Goal: Task Accomplishment & Management: Use online tool/utility

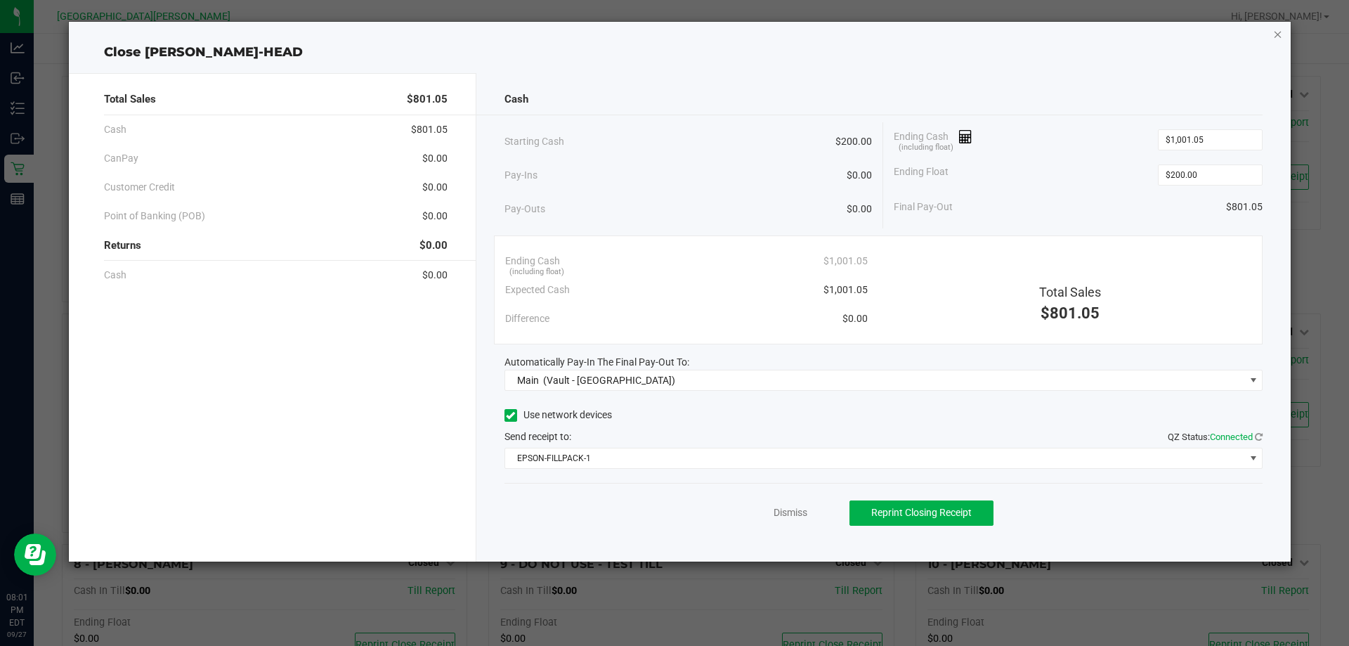
click at [1276, 39] on icon "button" at bounding box center [1278, 33] width 10 height 17
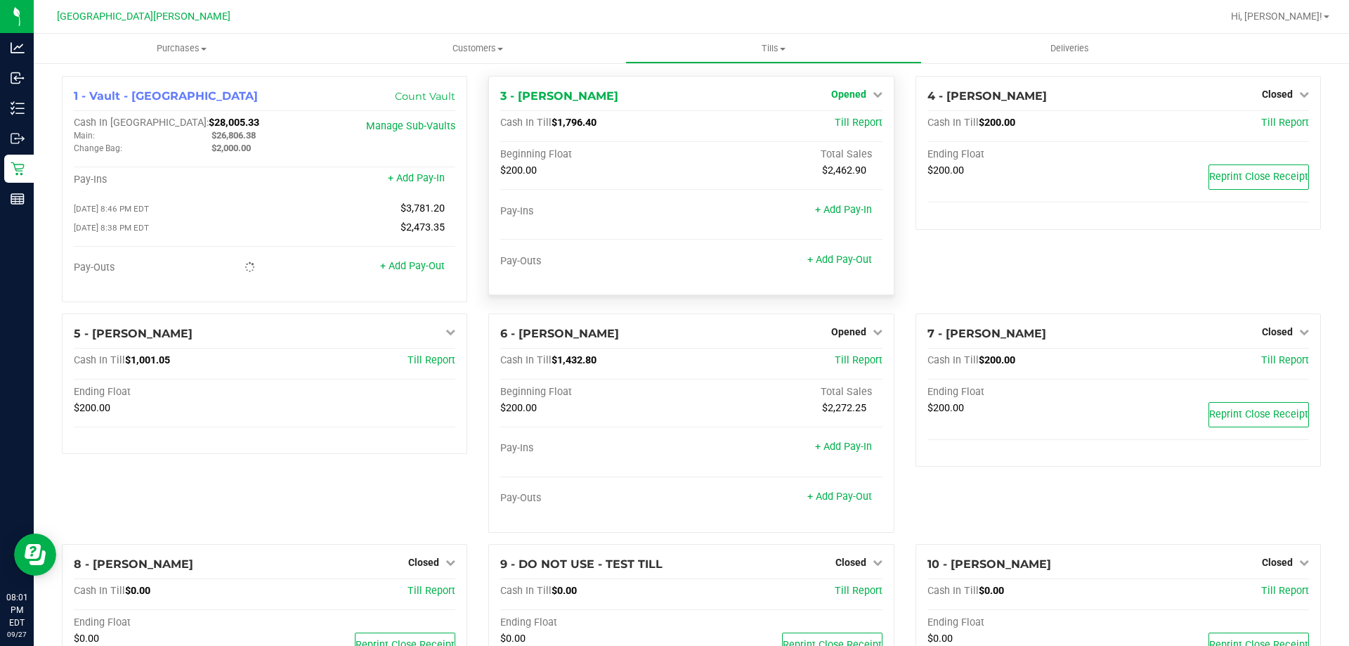
click at [862, 93] on link "Opened" at bounding box center [856, 94] width 51 height 11
click at [847, 124] on link "Close Till" at bounding box center [850, 123] width 38 height 11
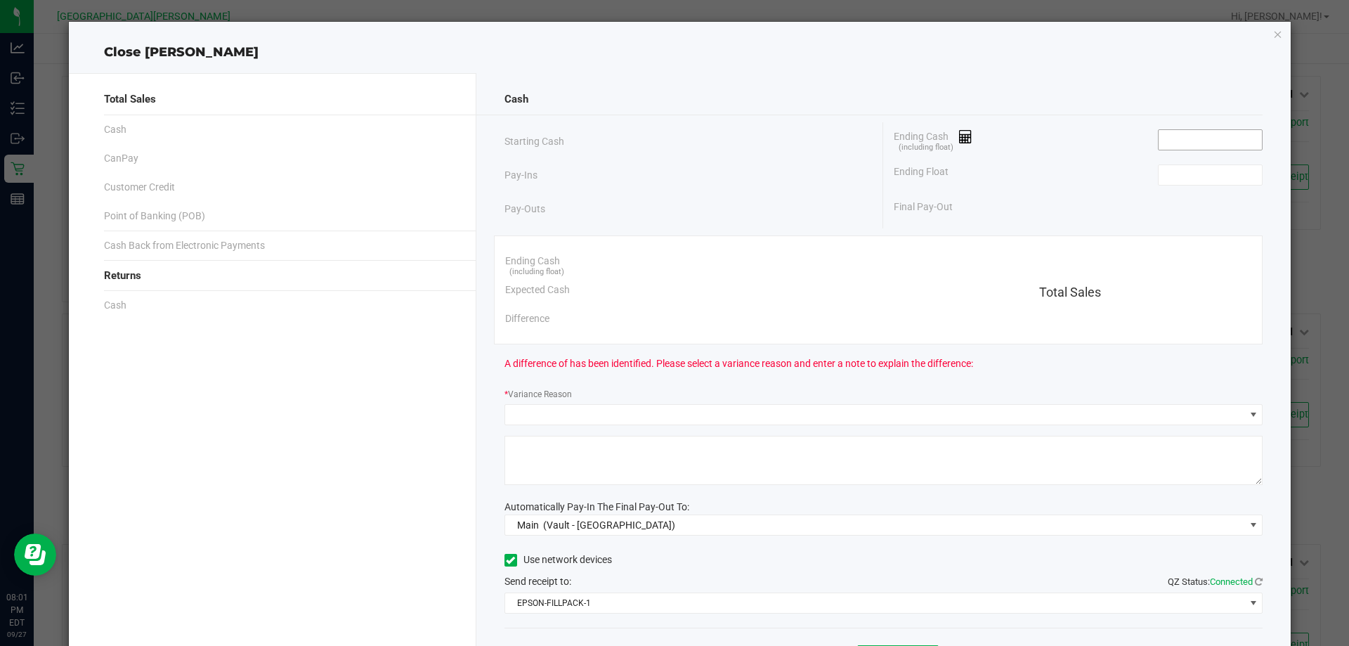
click at [1168, 139] on input at bounding box center [1209, 140] width 103 height 20
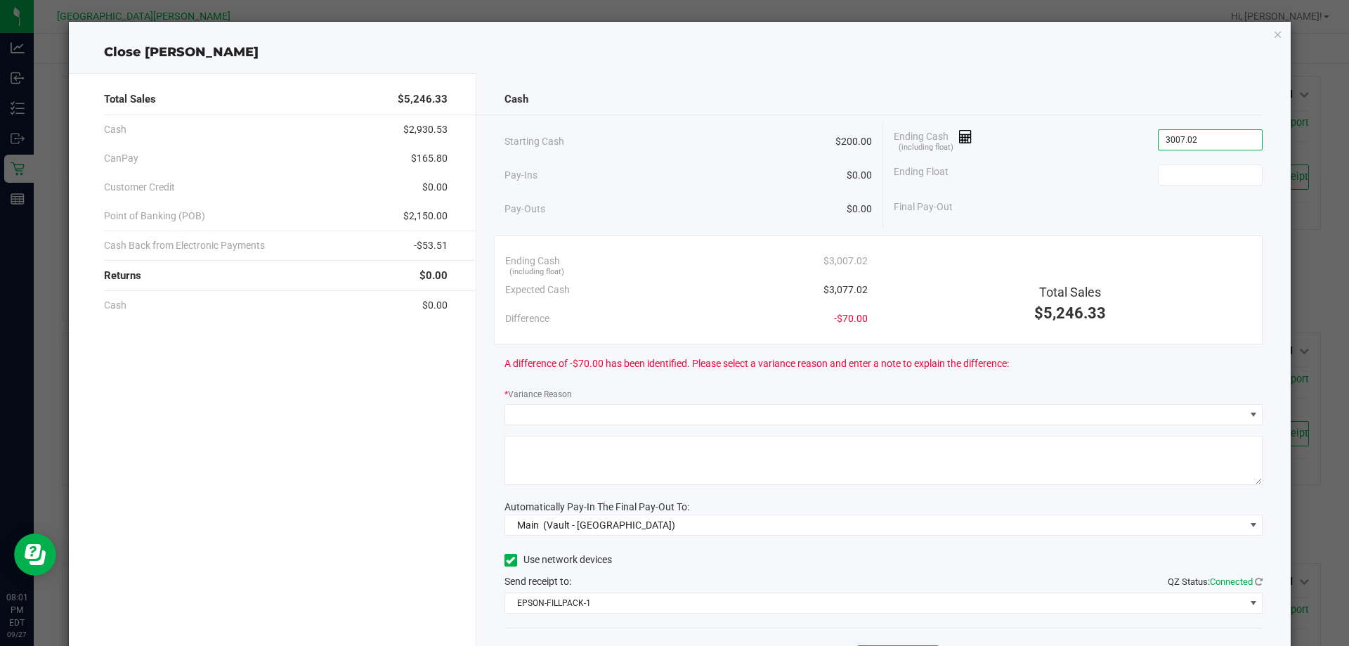
type input "$3,007.02"
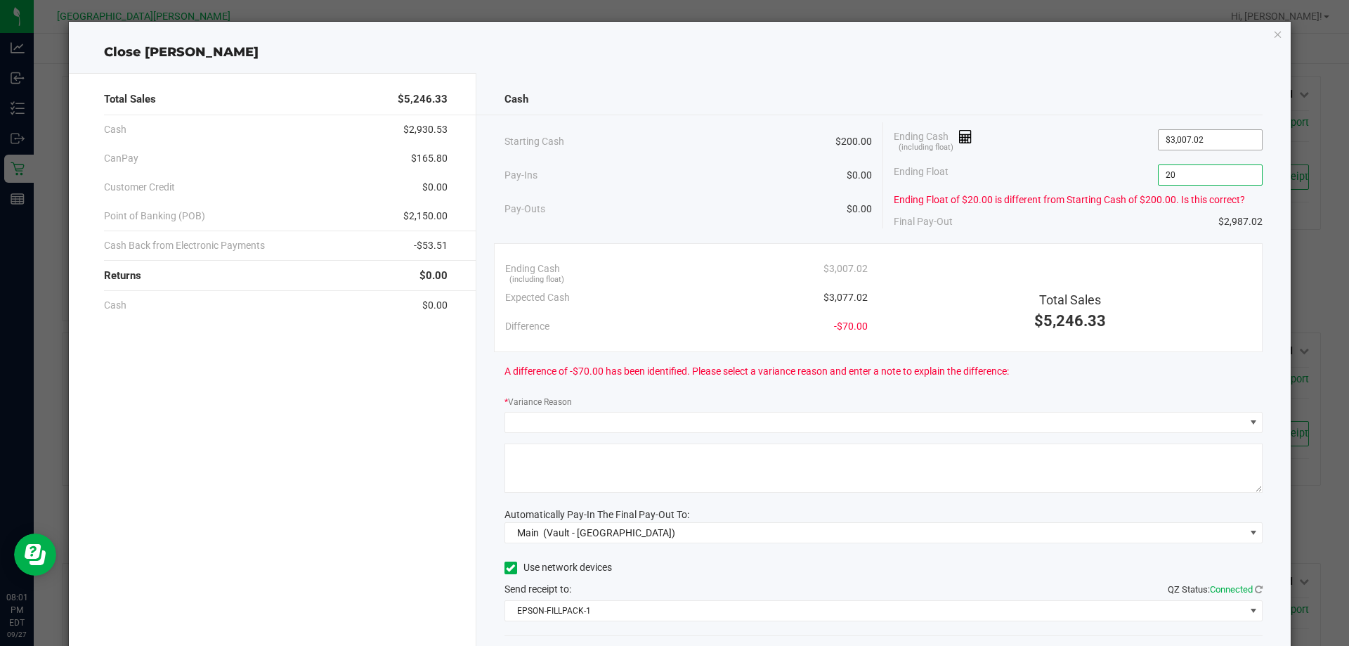
type input "200"
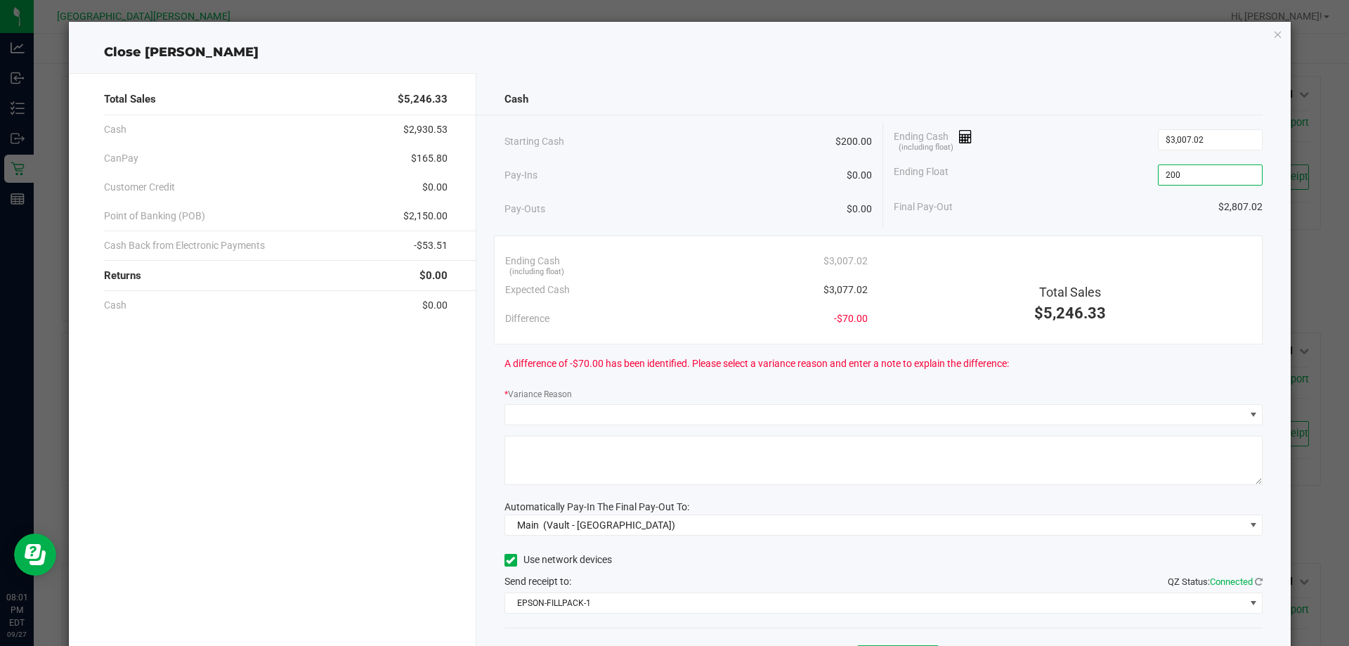
click at [1185, 178] on input "200" at bounding box center [1209, 175] width 103 height 20
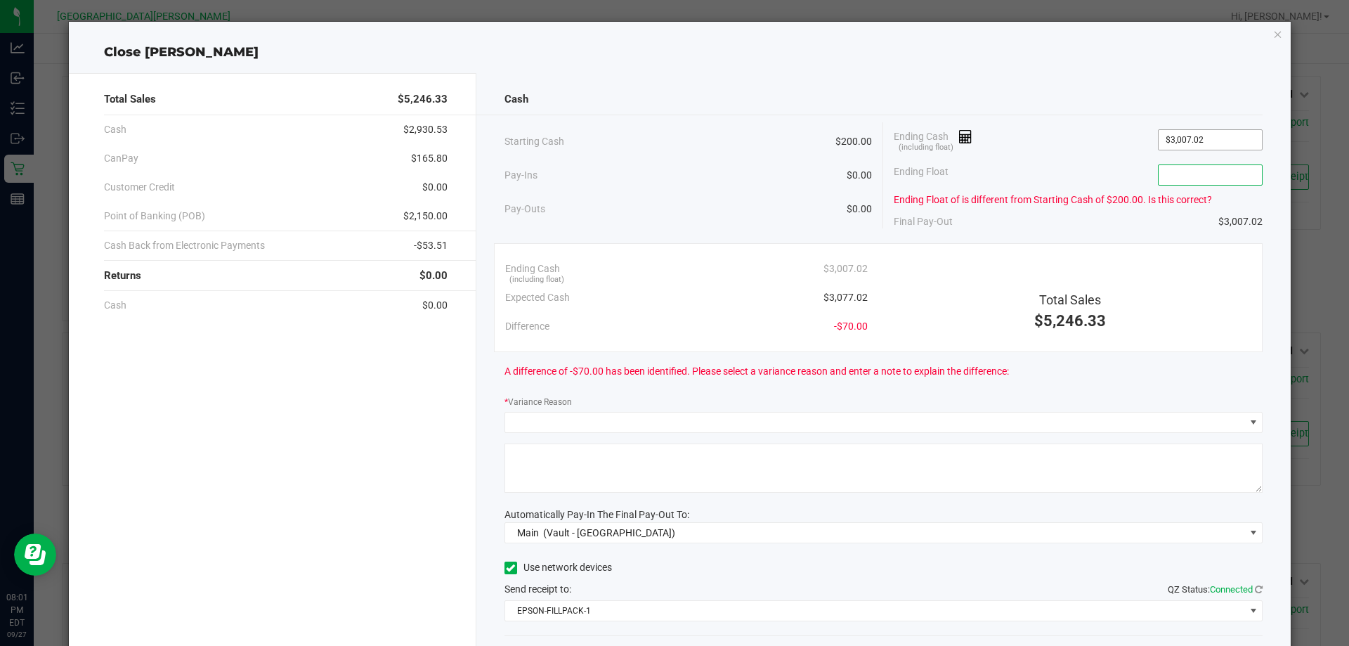
type input "3007.02"
click at [1198, 138] on input "3007.02" at bounding box center [1209, 140] width 103 height 20
click at [1273, 30] on icon "button" at bounding box center [1278, 33] width 10 height 17
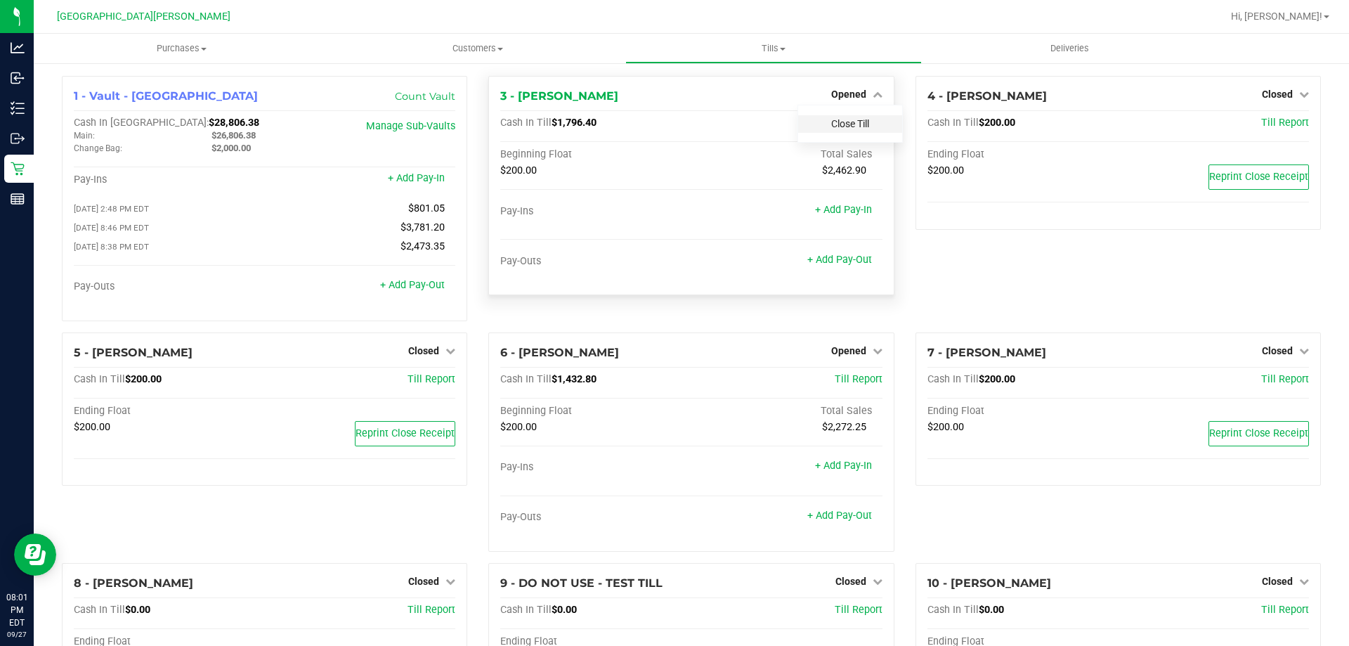
click at [831, 118] on link "Close Till" at bounding box center [850, 123] width 38 height 11
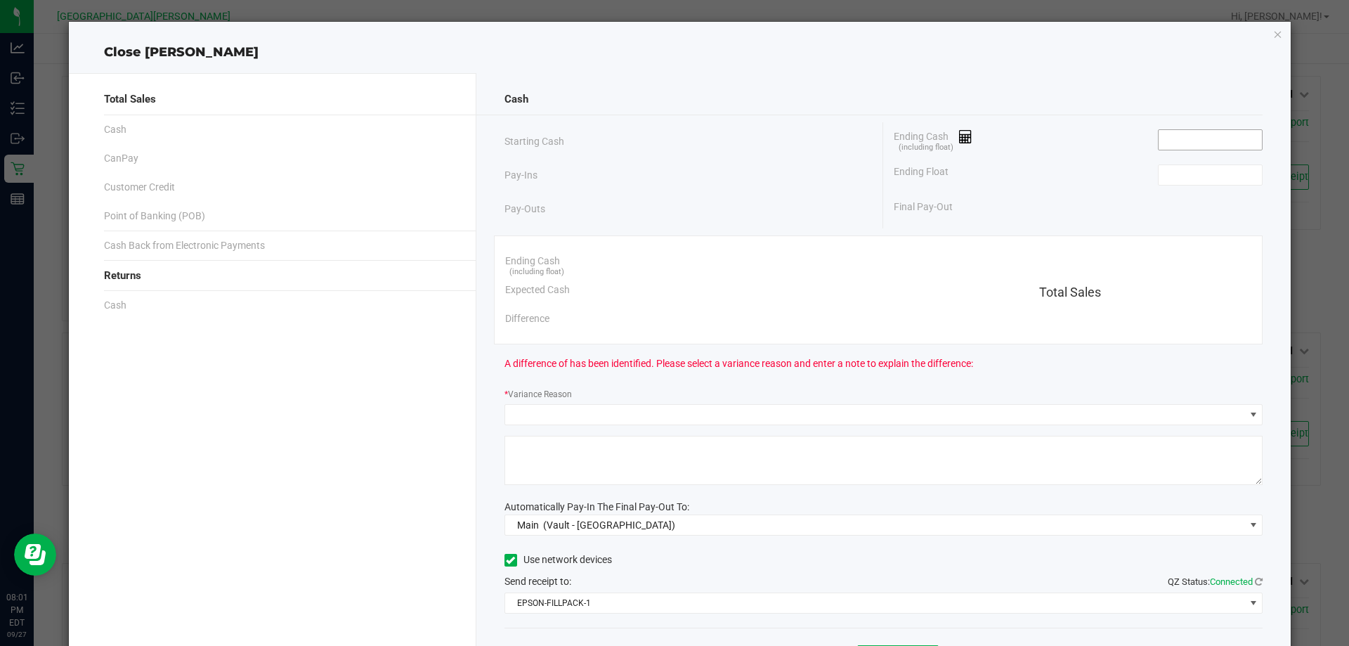
click at [1193, 143] on input at bounding box center [1209, 140] width 103 height 20
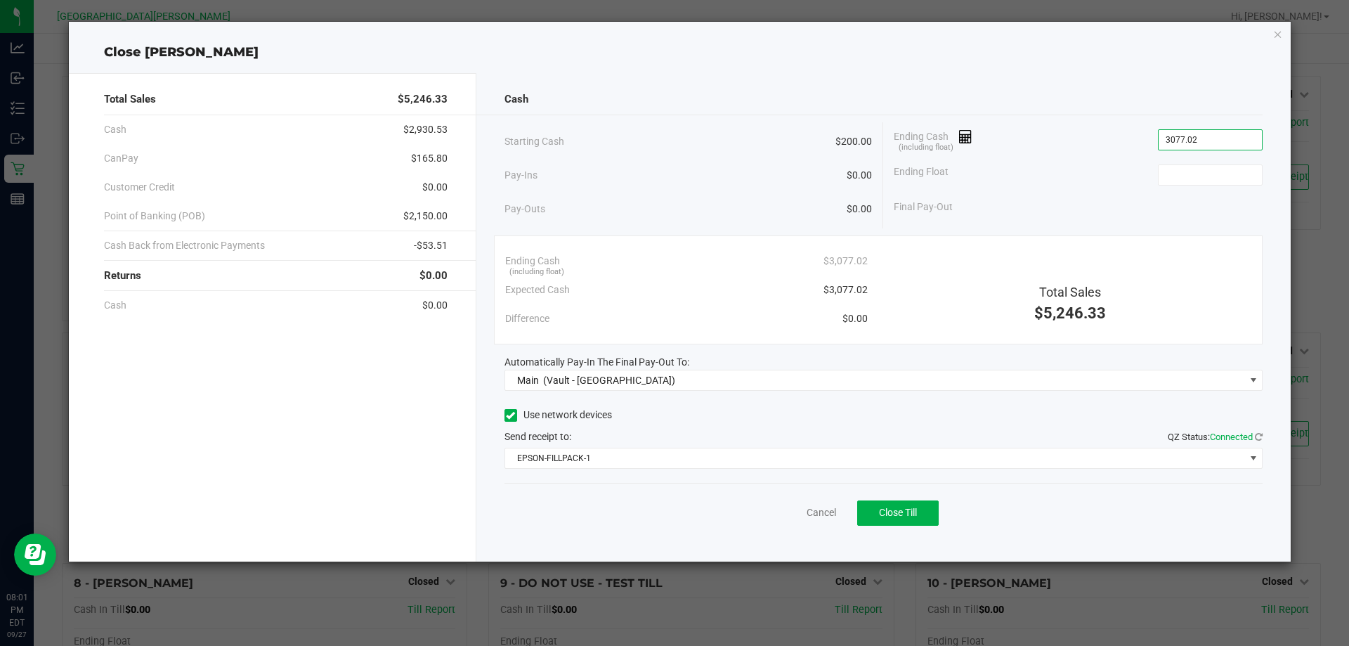
type input "$3,077.02"
type input "$200.00"
click at [697, 419] on div "Use network devices" at bounding box center [883, 415] width 759 height 21
click at [913, 511] on span "Close Till" at bounding box center [898, 512] width 38 height 11
click at [780, 516] on link "Dismiss" at bounding box center [790, 512] width 34 height 15
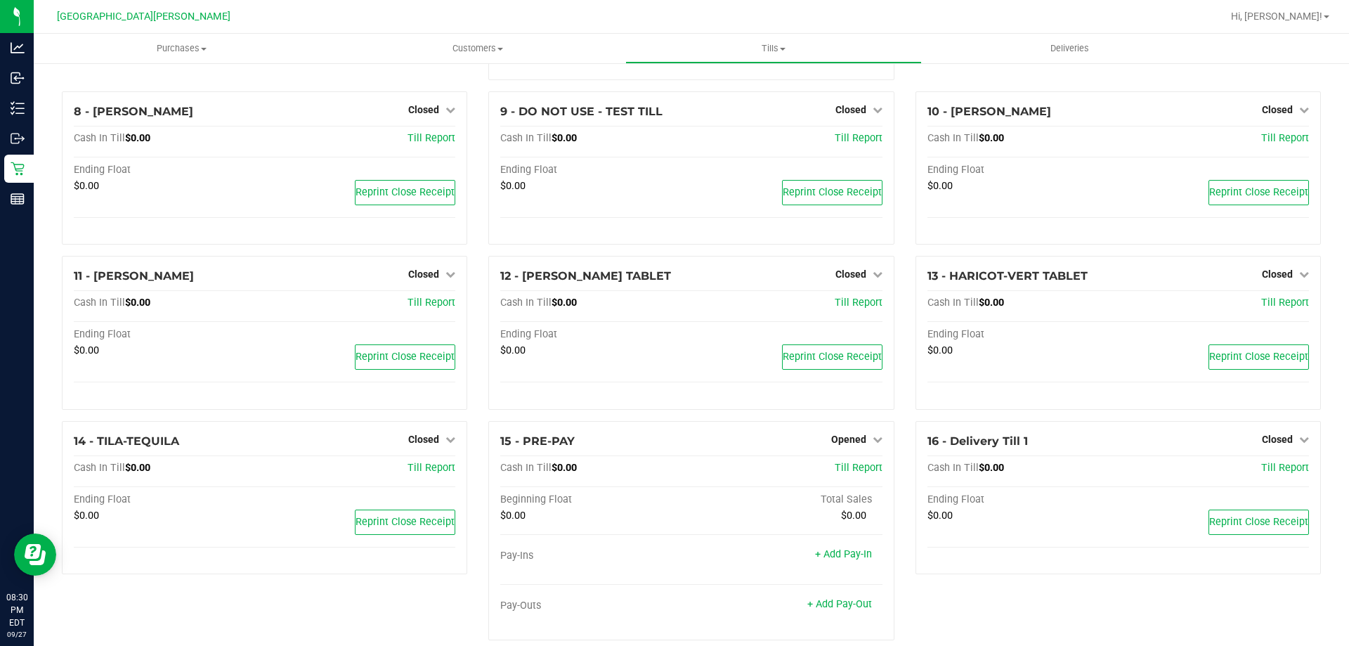
scroll to position [495, 0]
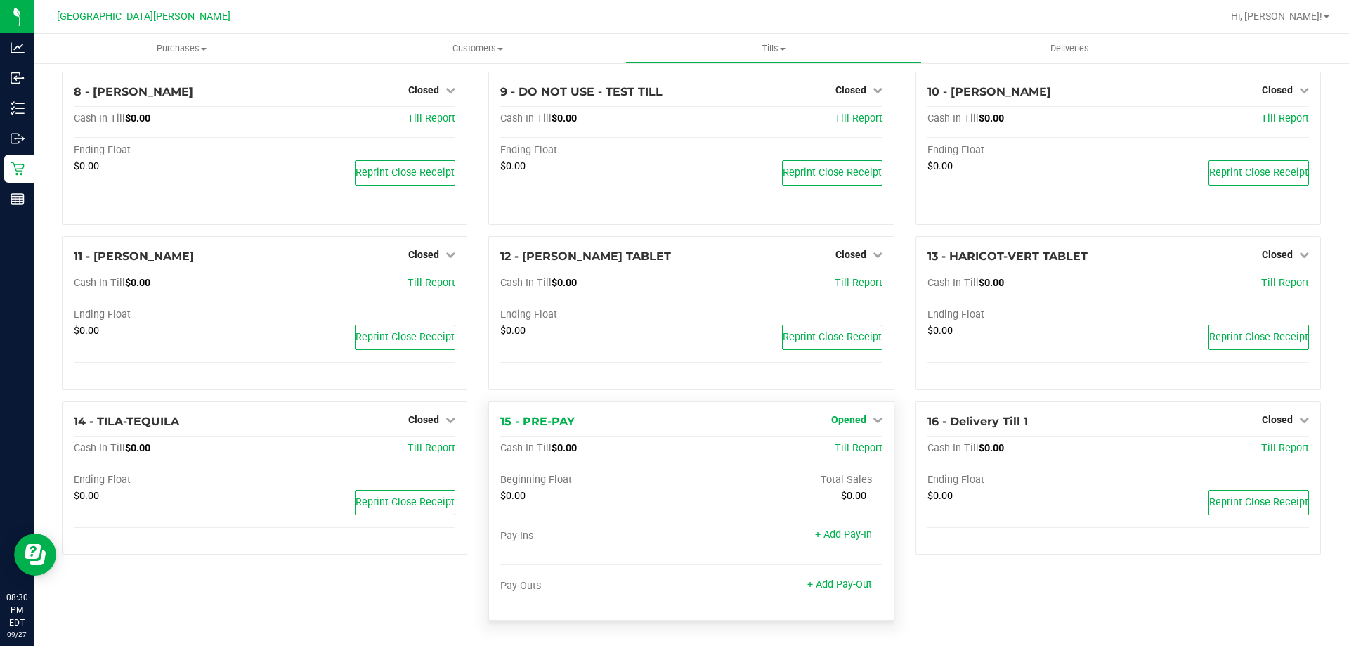
click at [846, 422] on span "Opened" at bounding box center [848, 419] width 35 height 11
click at [837, 456] on div "Close Till" at bounding box center [850, 449] width 104 height 18
click at [843, 442] on div "Close Till" at bounding box center [850, 449] width 104 height 18
click at [841, 443] on link "Close Till" at bounding box center [850, 448] width 38 height 11
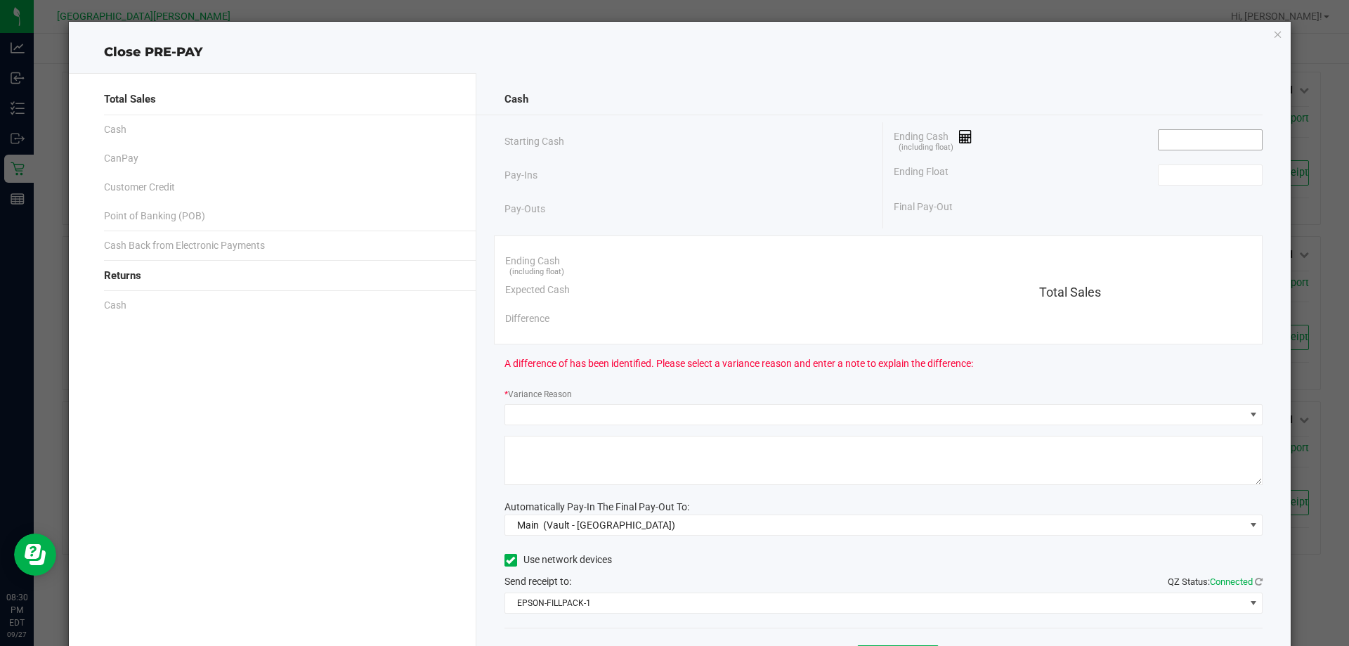
click at [1243, 141] on input at bounding box center [1209, 140] width 103 height 20
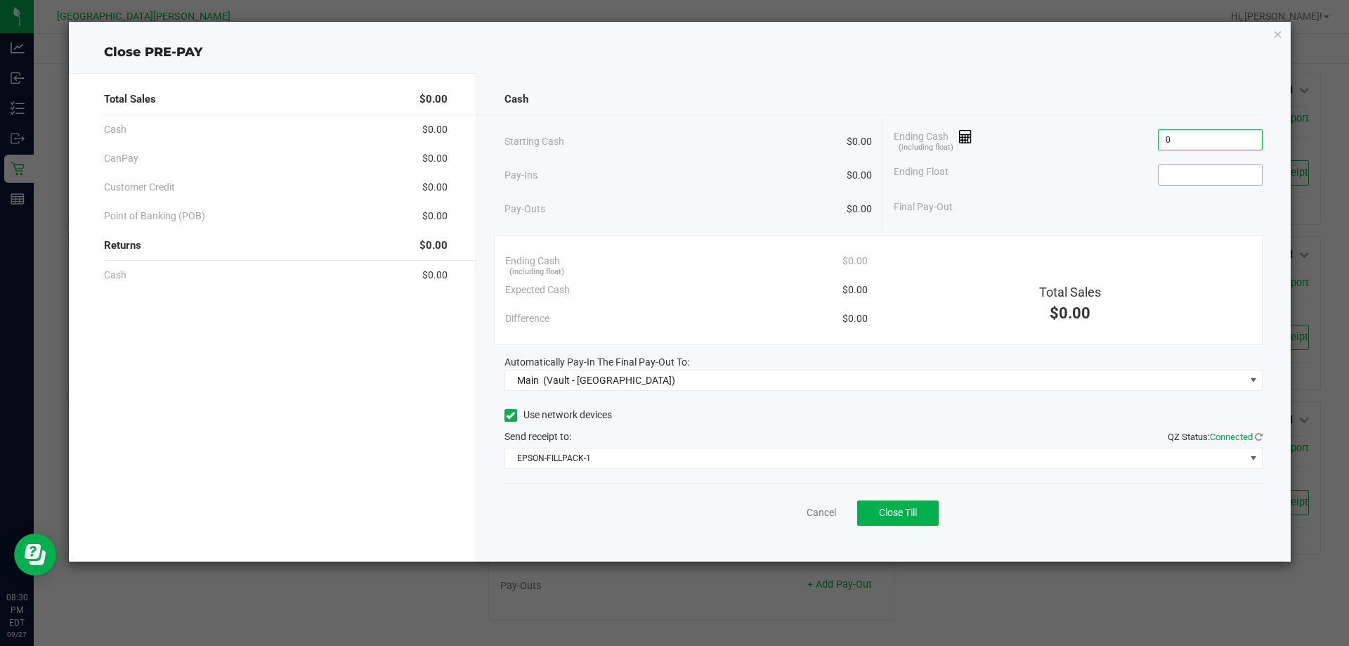
type input "$0.00"
click at [1217, 178] on input at bounding box center [1209, 175] width 103 height 20
type input "$0.00"
click at [889, 509] on span "Close Till" at bounding box center [898, 512] width 38 height 11
click at [674, 422] on div "Use network devices" at bounding box center [883, 415] width 759 height 21
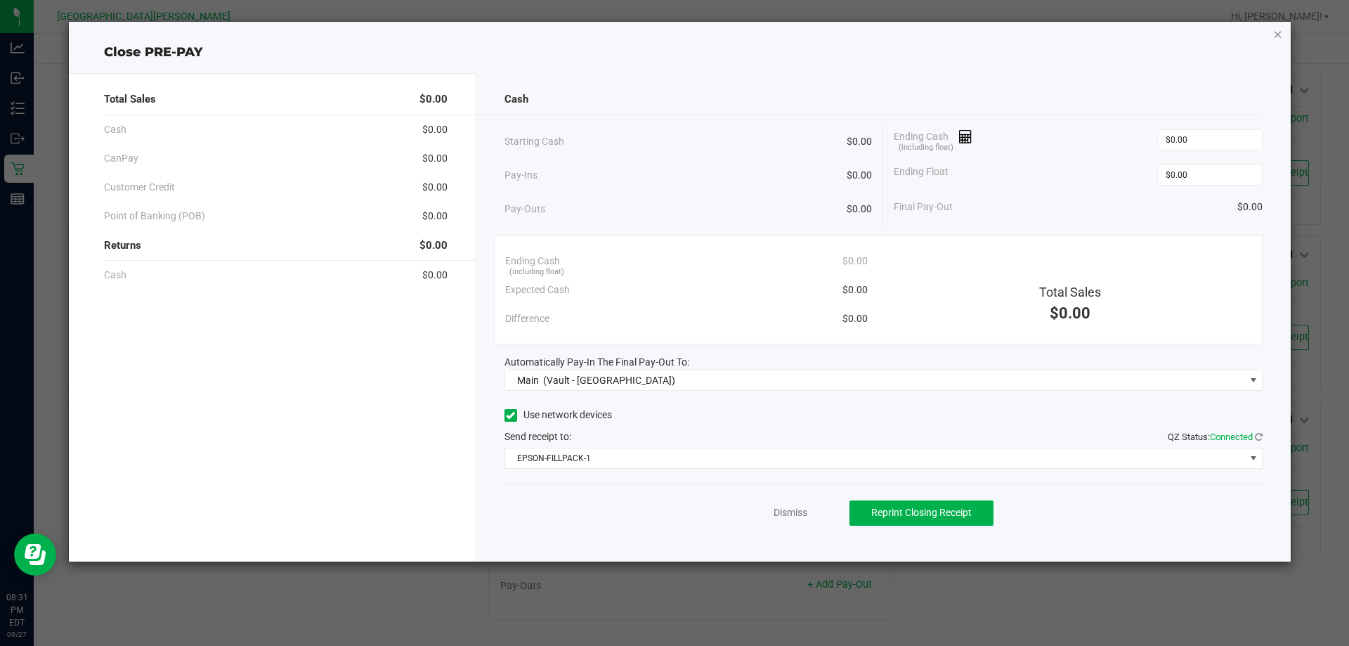
click at [1276, 34] on icon "button" at bounding box center [1278, 33] width 10 height 17
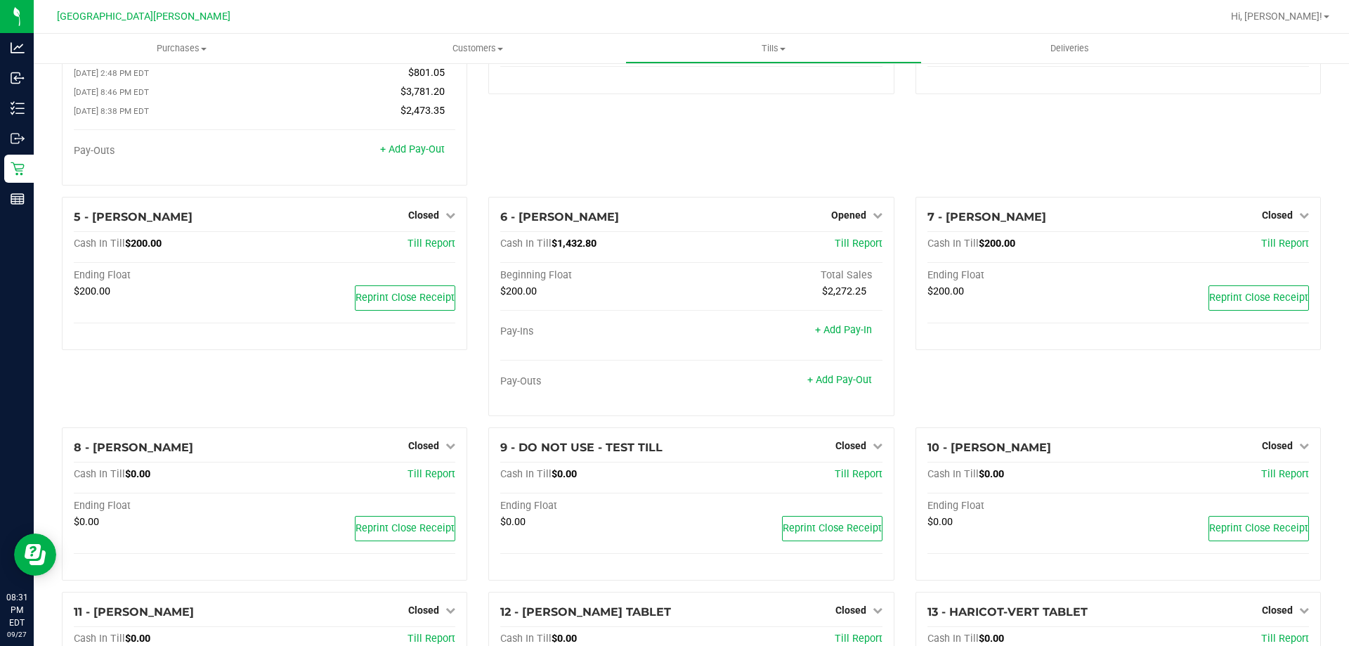
scroll to position [7, 0]
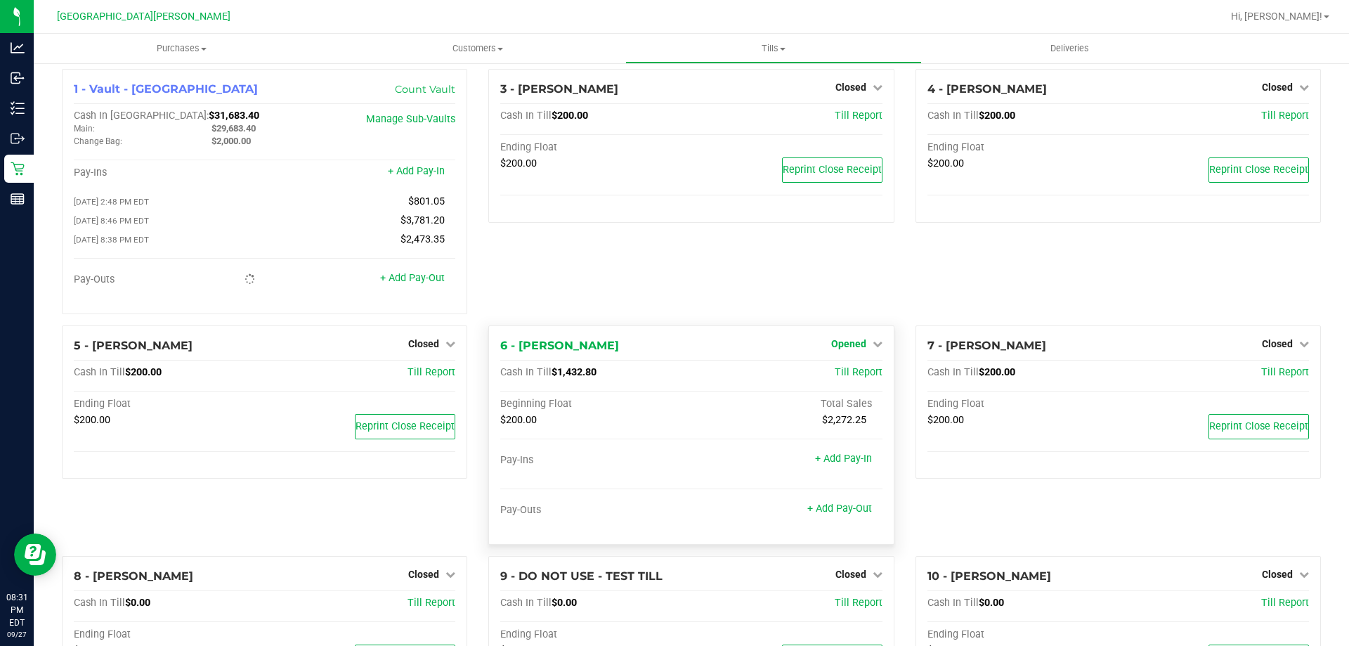
click at [842, 349] on span "Opened" at bounding box center [848, 343] width 35 height 11
click at [839, 374] on link "Close Till" at bounding box center [850, 372] width 38 height 11
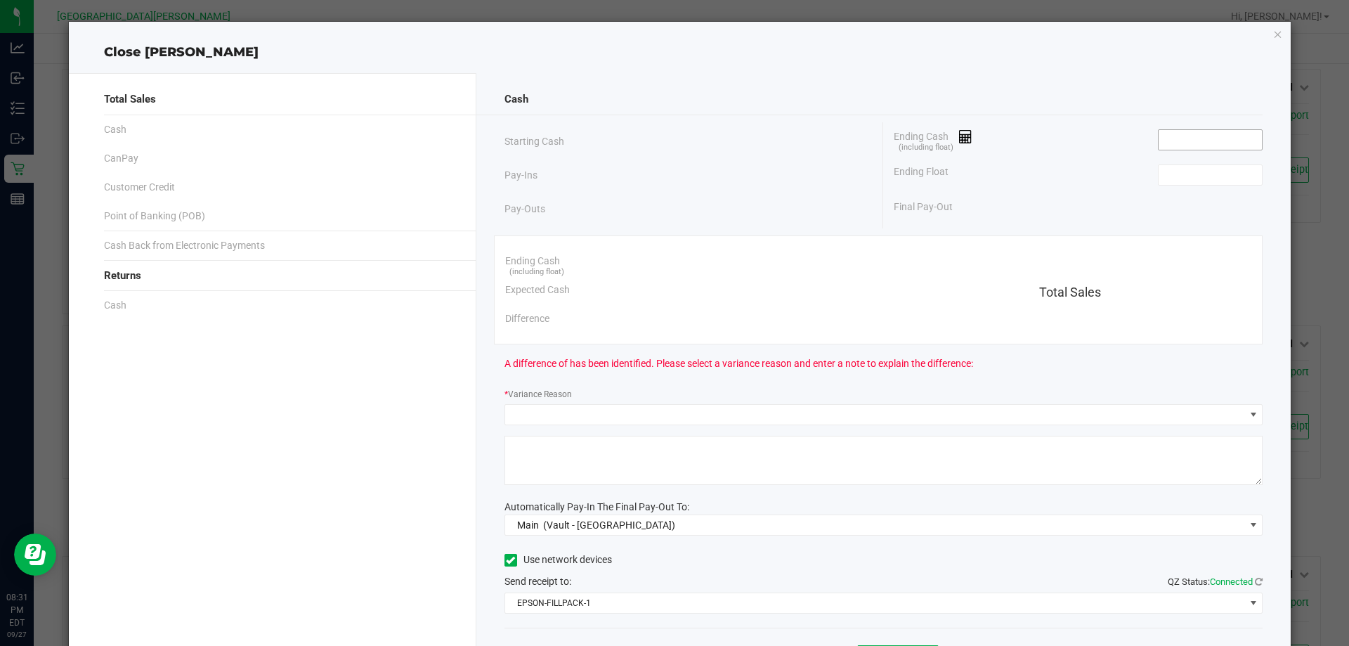
click at [1190, 141] on input at bounding box center [1209, 140] width 103 height 20
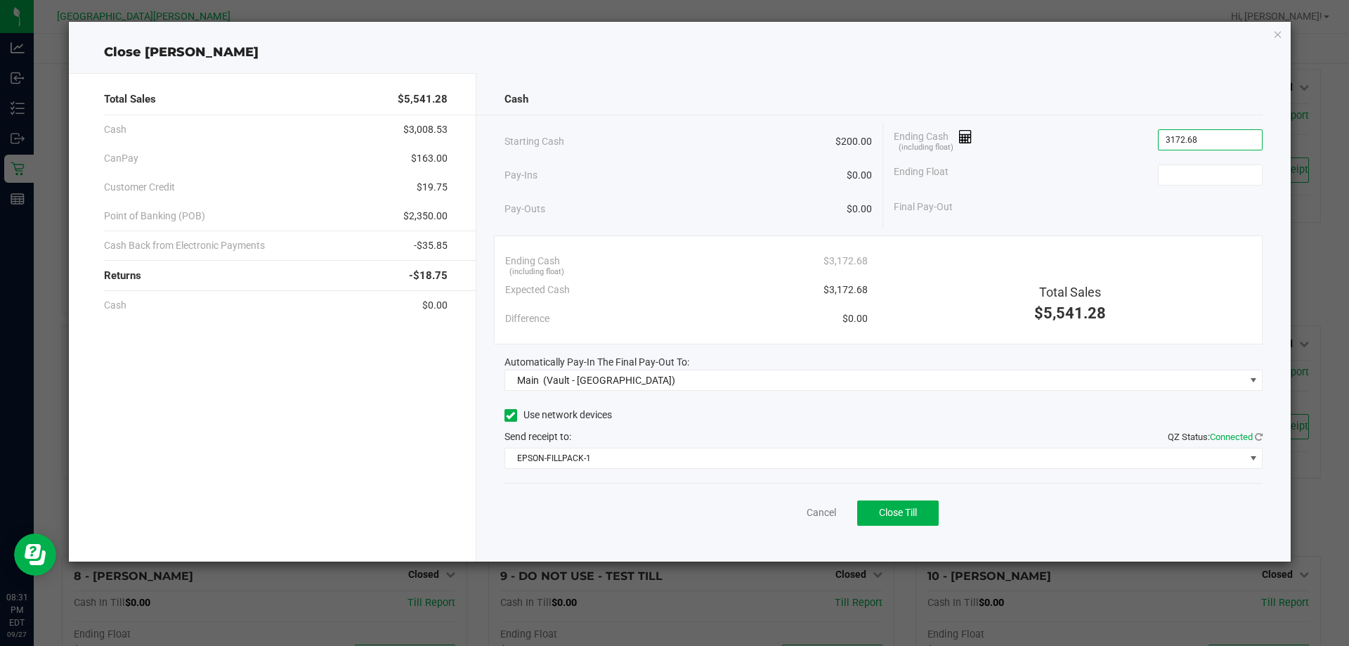
type input "$3,172.68"
type input "$200.00"
drag, startPoint x: 747, startPoint y: 417, endPoint x: 847, endPoint y: 477, distance: 116.3
click at [747, 417] on div "Use network devices" at bounding box center [883, 415] width 759 height 21
click at [910, 504] on button "Close Till" at bounding box center [897, 512] width 81 height 25
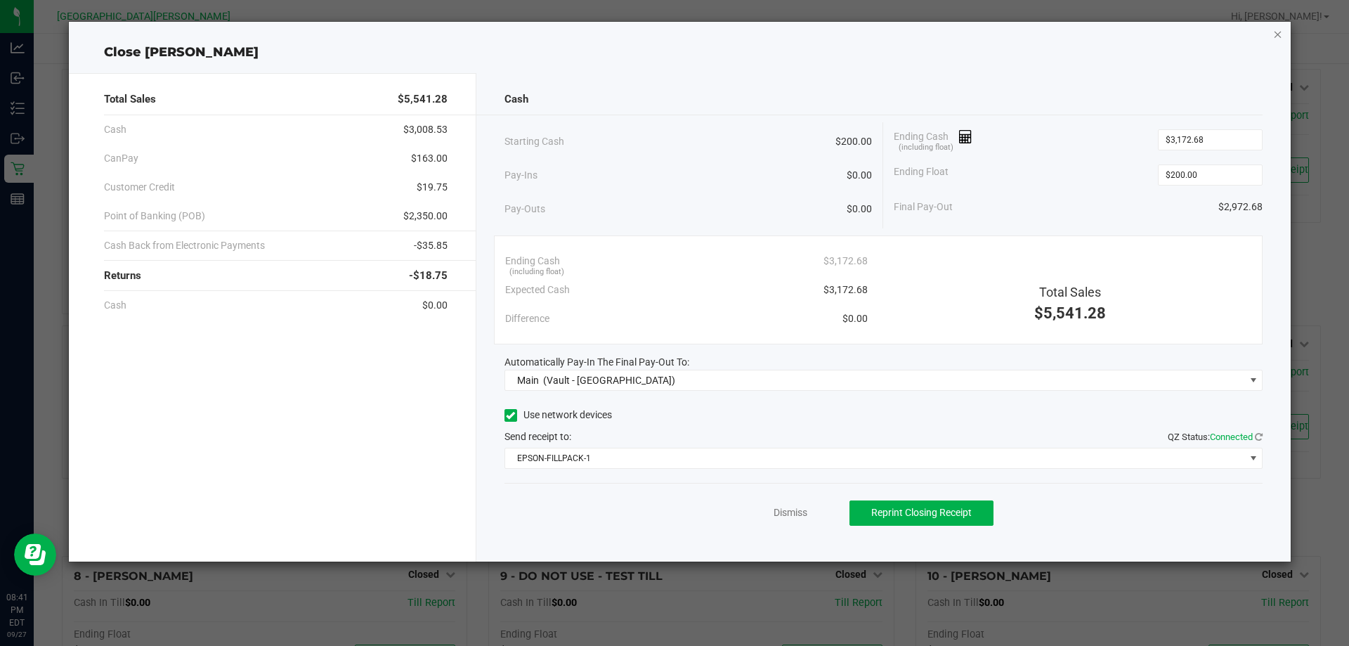
click at [1279, 37] on icon "button" at bounding box center [1278, 33] width 10 height 17
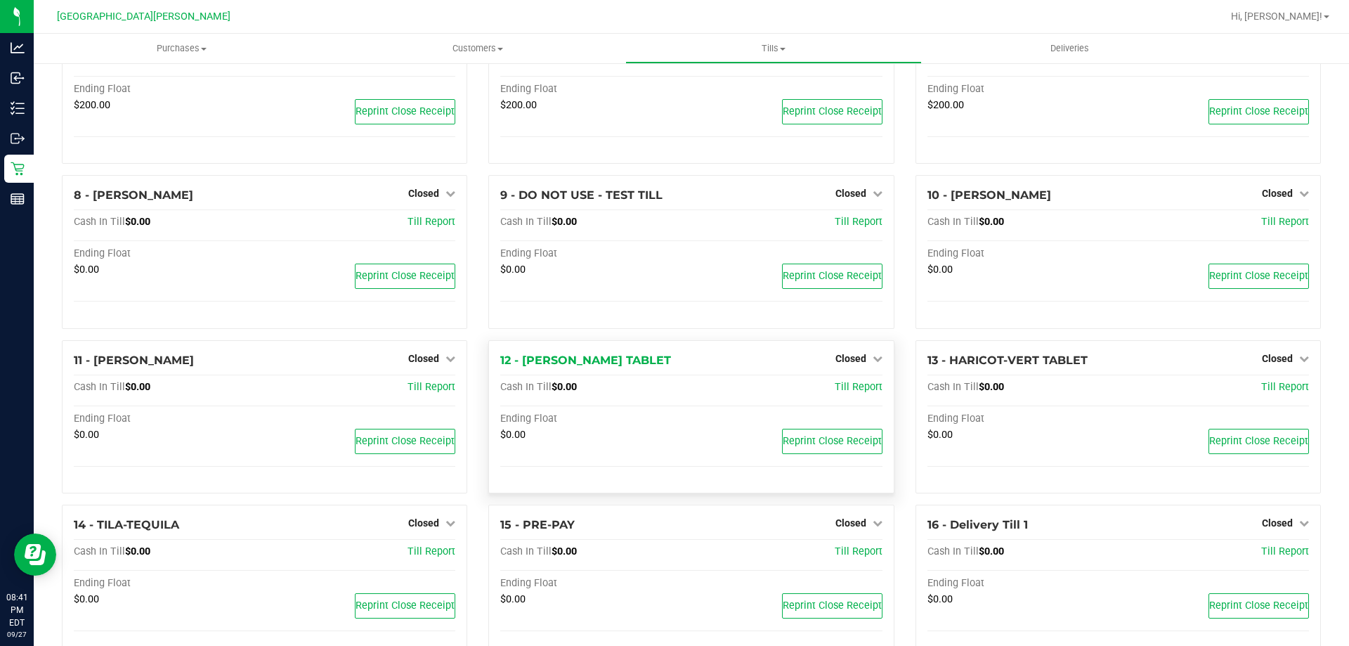
scroll to position [363, 0]
